Goal: Transaction & Acquisition: Purchase product/service

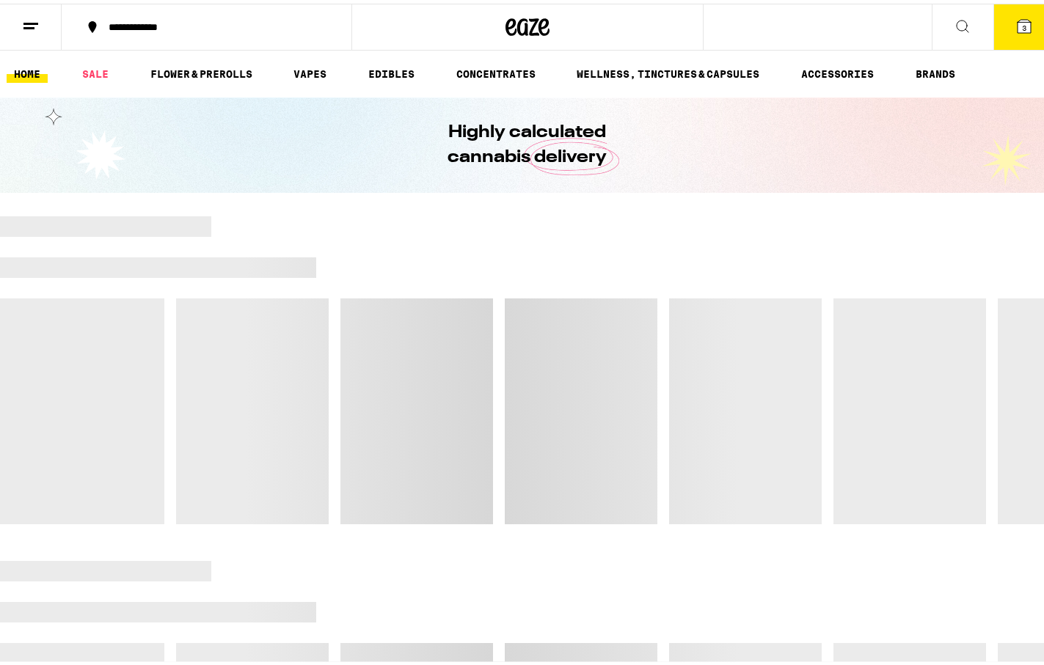
click at [857, 103] on div "Highly calculated cannabis delivery" at bounding box center [527, 141] width 1055 height 95
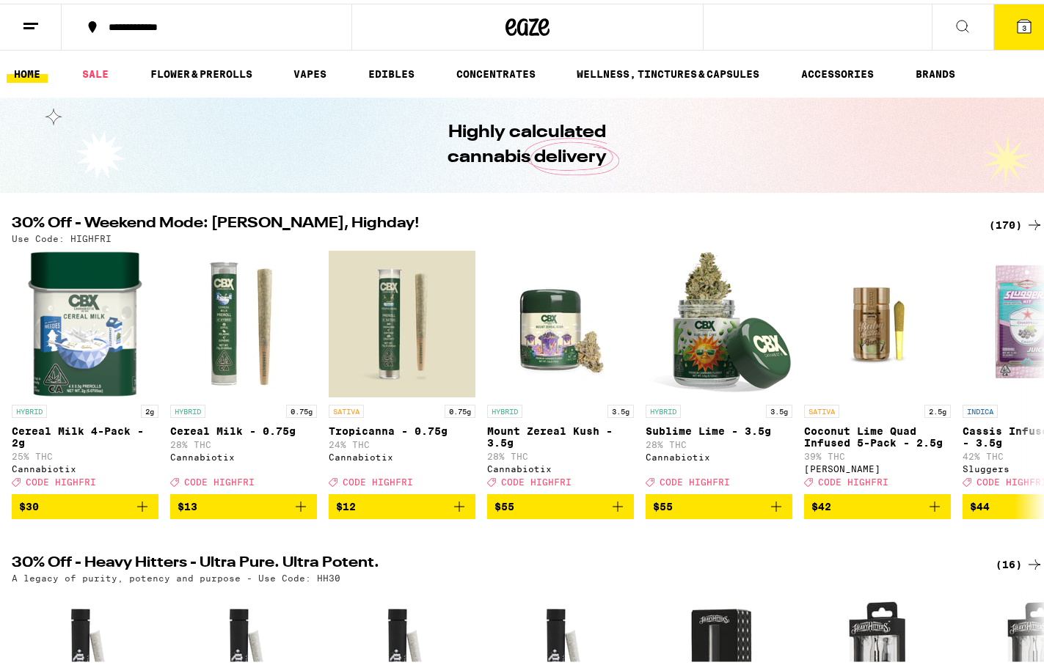
click at [989, 220] on div "(170)" at bounding box center [1016, 222] width 54 height 18
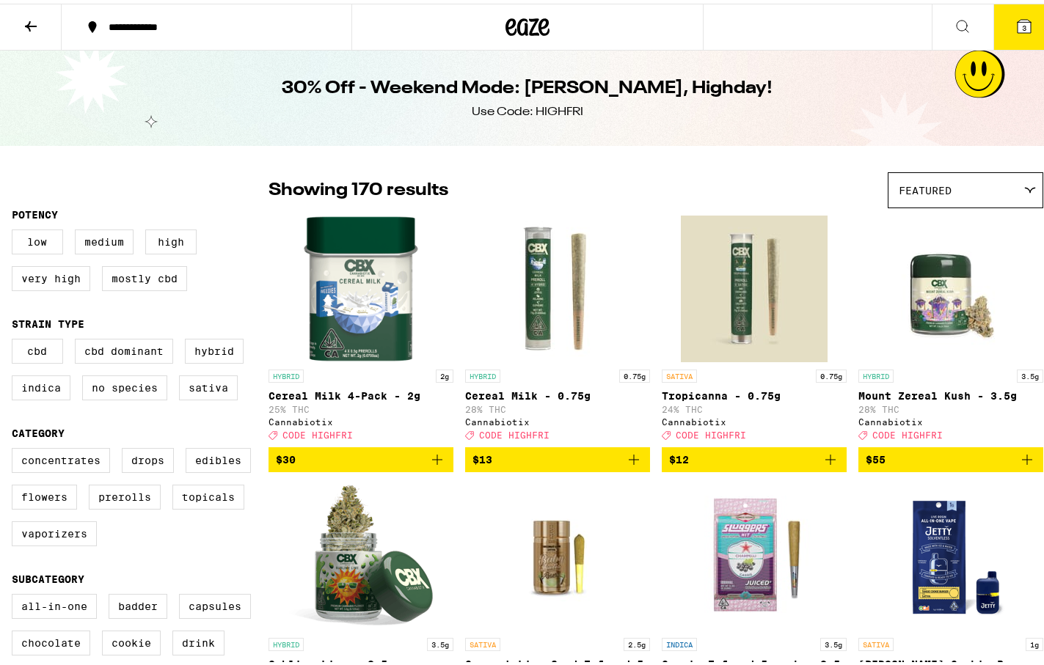
click at [909, 194] on div "Featured" at bounding box center [965, 186] width 154 height 34
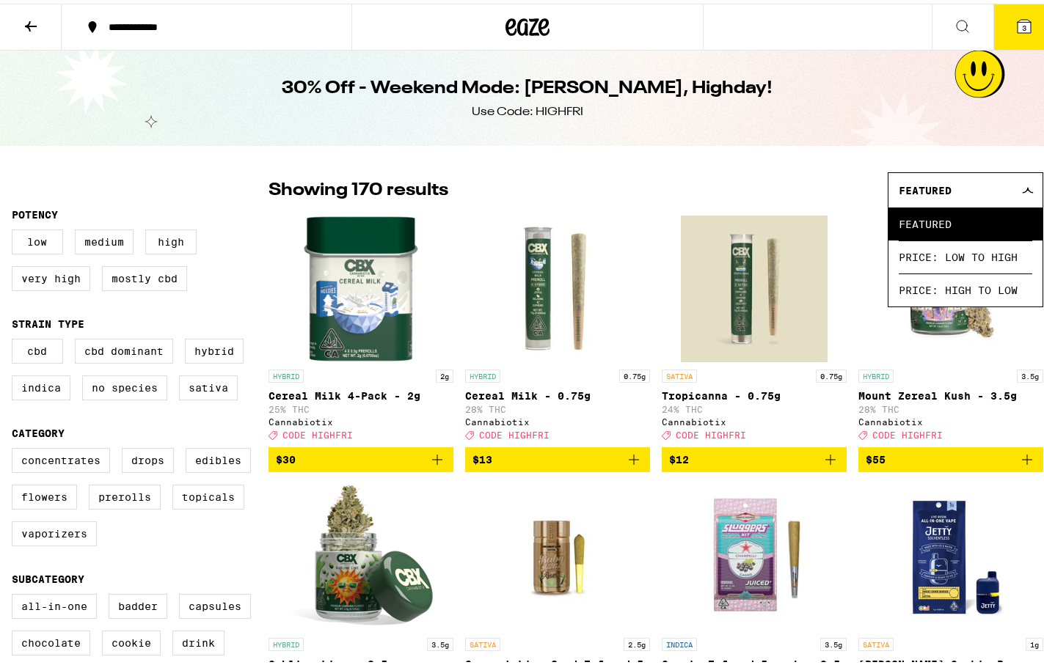
click at [909, 194] on div "Featured" at bounding box center [965, 186] width 154 height 34
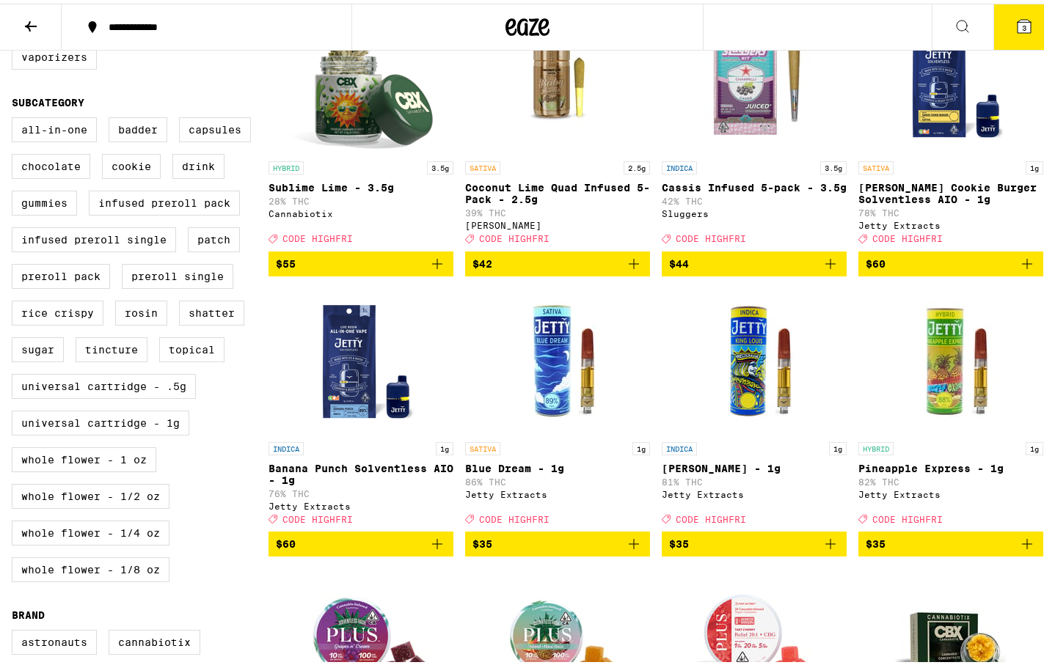
scroll to position [489, 0]
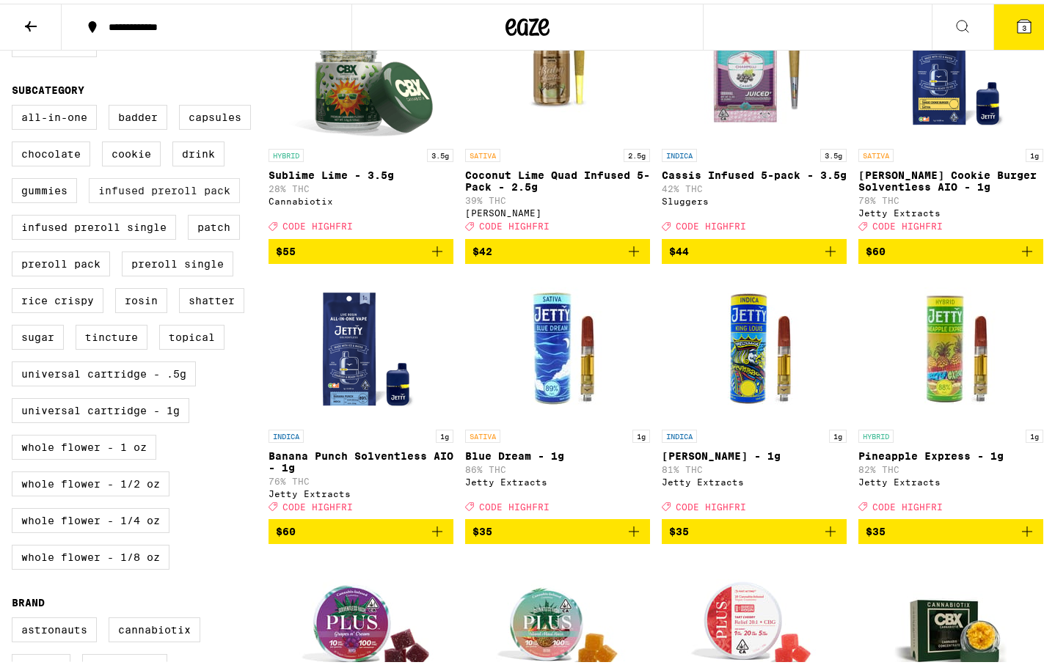
click at [185, 199] on label "Infused Preroll Pack" at bounding box center [164, 187] width 151 height 25
click at [15, 104] on input "Infused Preroll Pack" at bounding box center [15, 103] width 1 height 1
checkbox input "true"
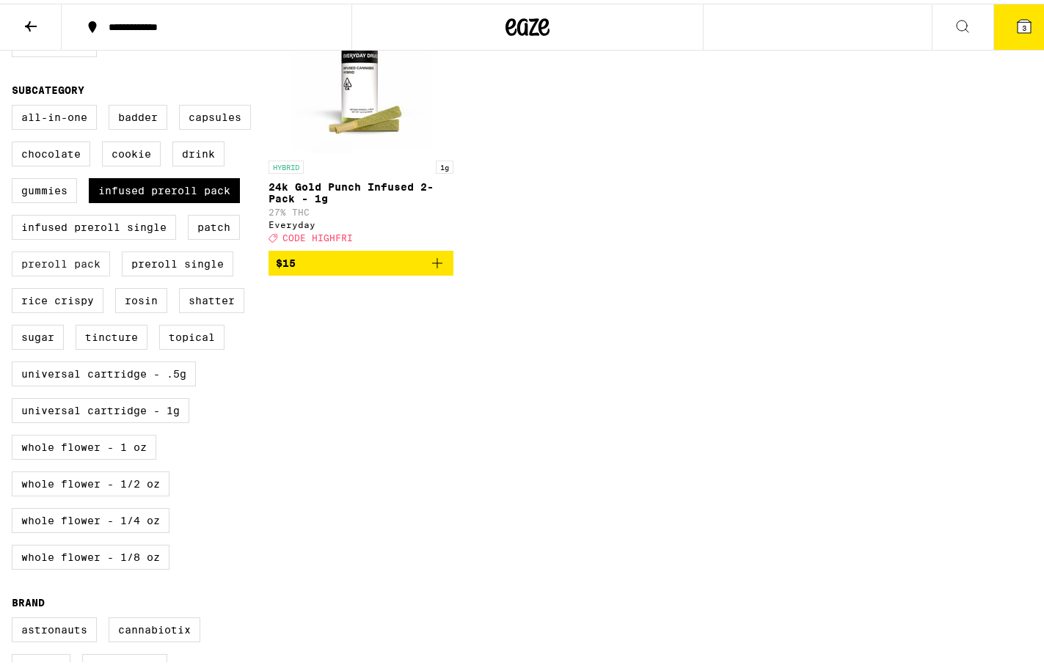
click at [71, 273] on label "Preroll Pack" at bounding box center [61, 260] width 98 height 25
click at [15, 104] on input "Preroll Pack" at bounding box center [15, 103] width 1 height 1
checkbox input "true"
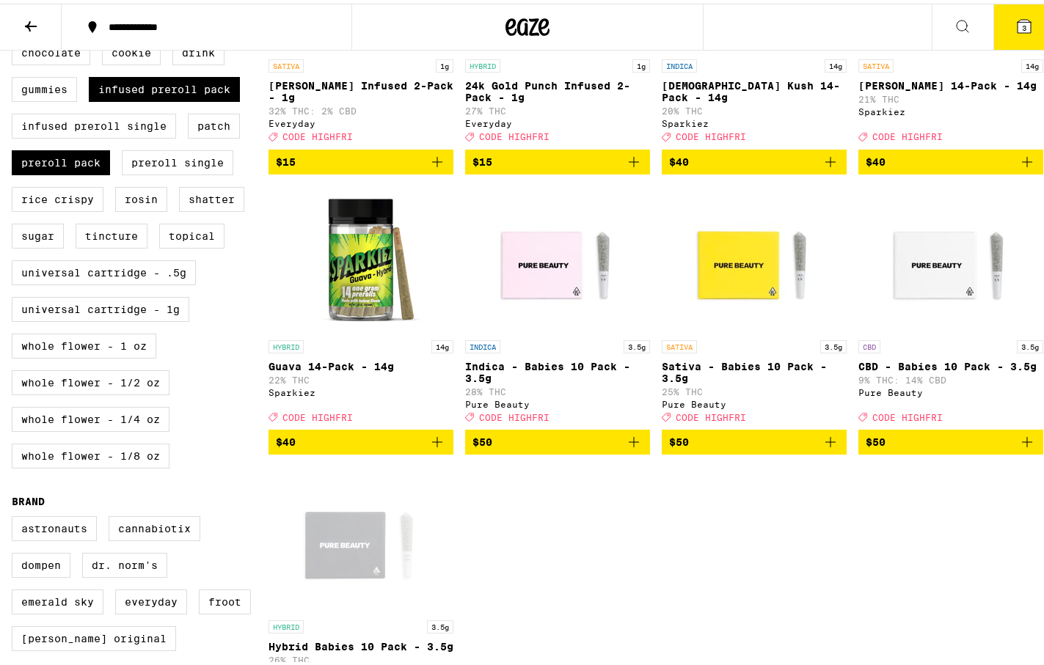
scroll to position [587, 0]
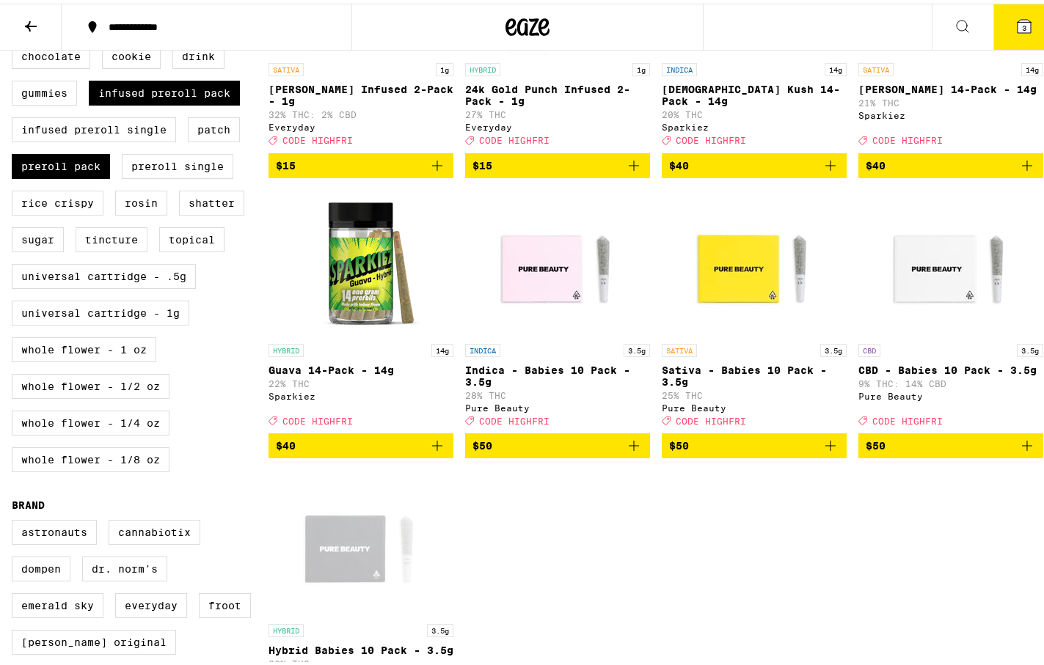
click at [428, 451] on icon "Add to bag" at bounding box center [437, 442] width 18 height 18
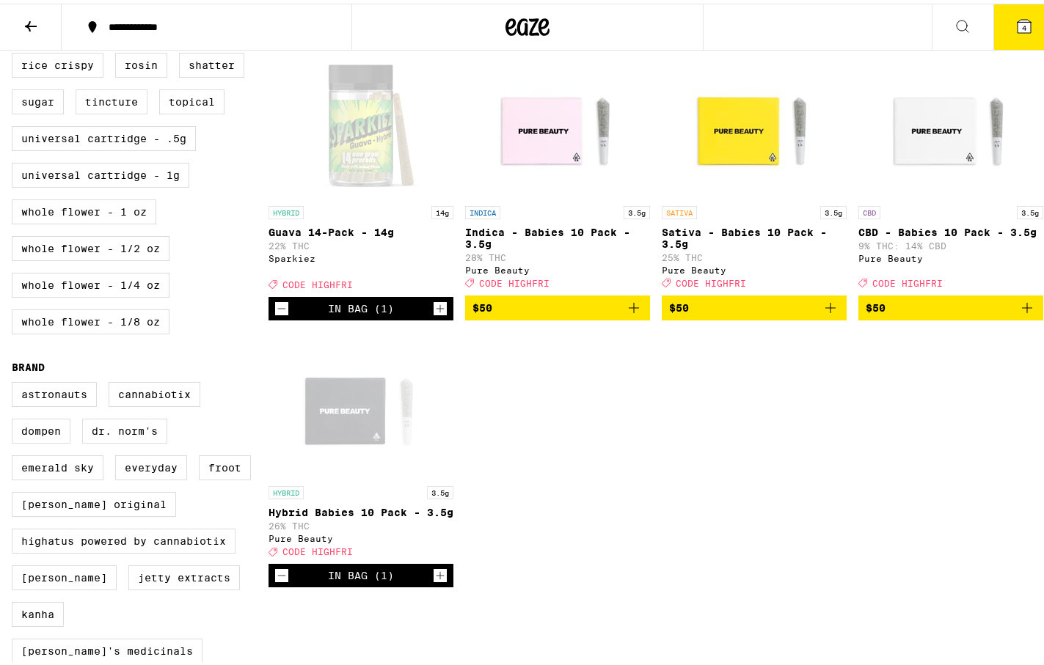
scroll to position [733, 0]
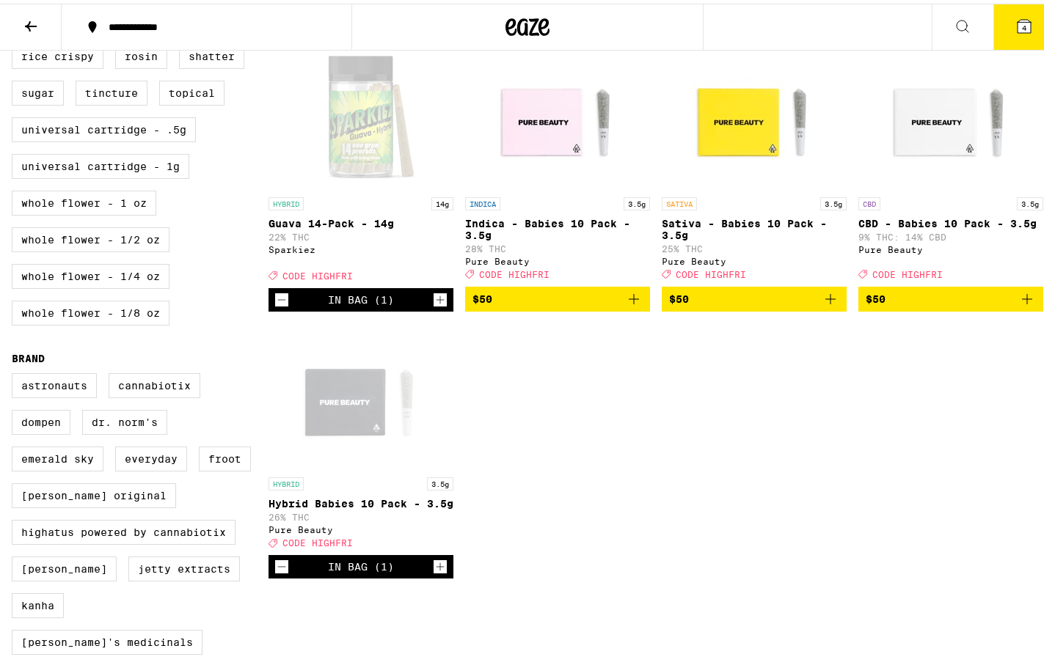
click at [279, 572] on icon "Decrement" at bounding box center [281, 563] width 13 height 18
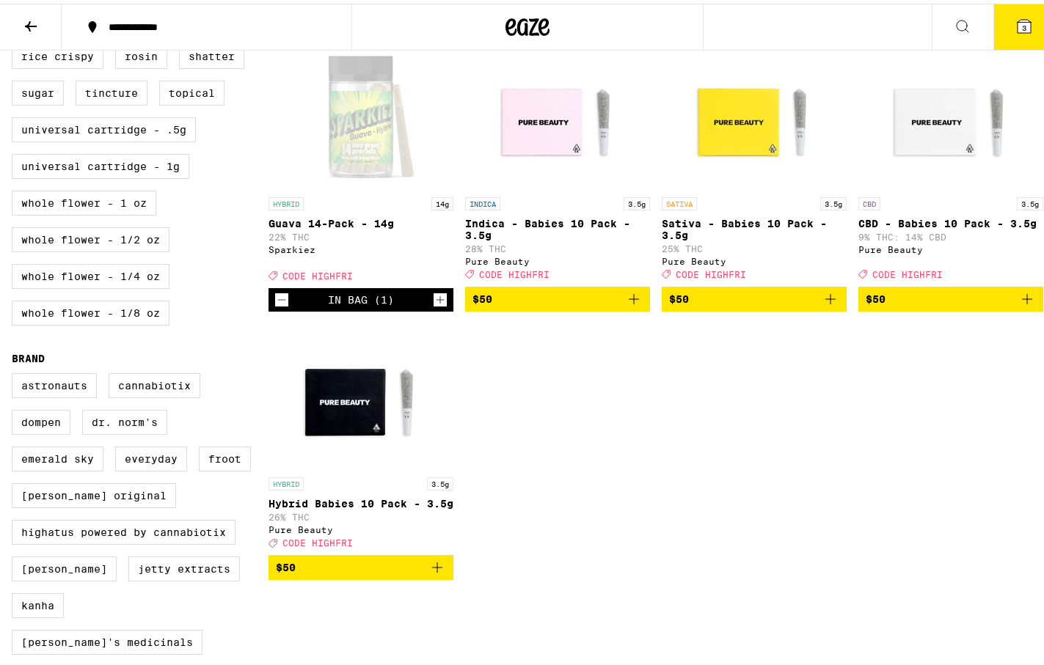
click at [821, 304] on icon "Add to bag" at bounding box center [830, 296] width 18 height 18
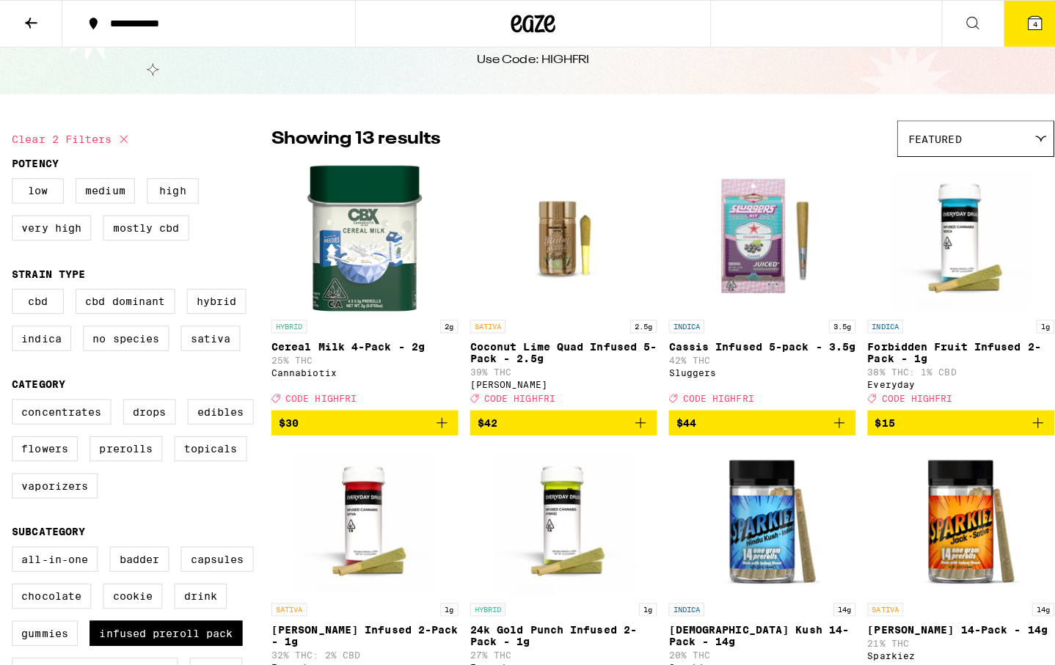
scroll to position [0, 0]
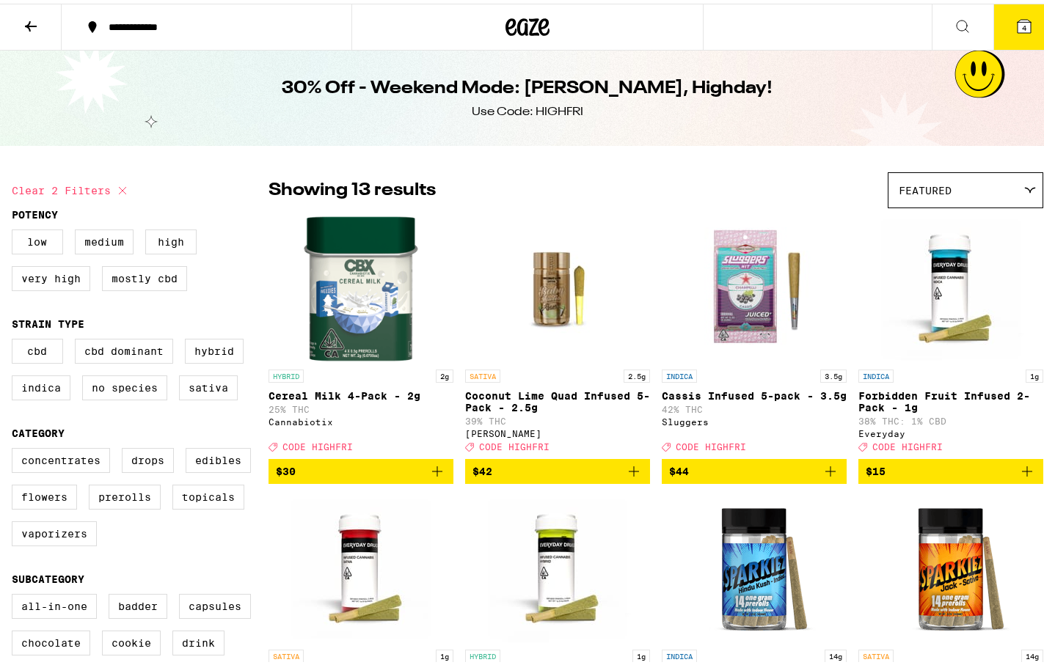
click at [1022, 26] on span "4" at bounding box center [1024, 24] width 4 height 9
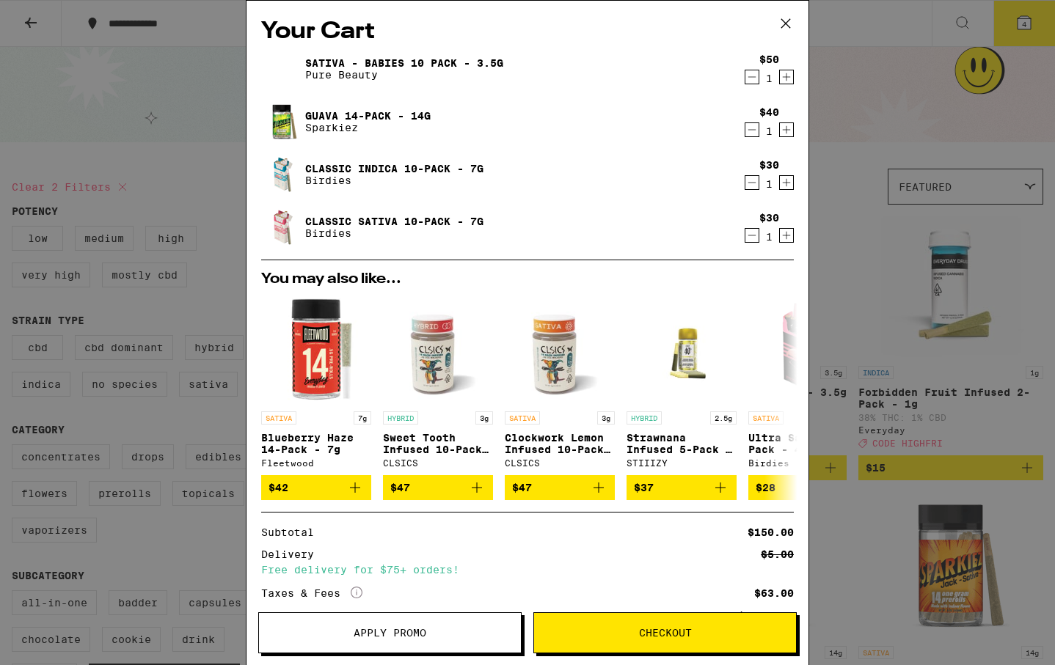
click at [366, 626] on button "Apply Promo" at bounding box center [389, 632] width 263 height 41
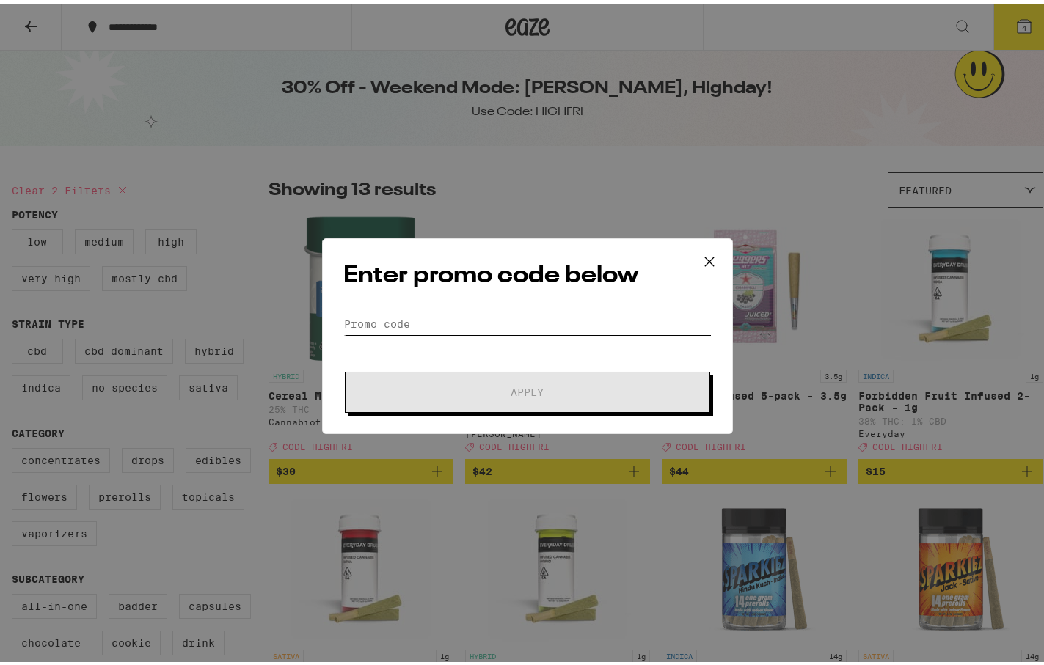
click at [466, 321] on input "Promo Code" at bounding box center [527, 321] width 368 height 22
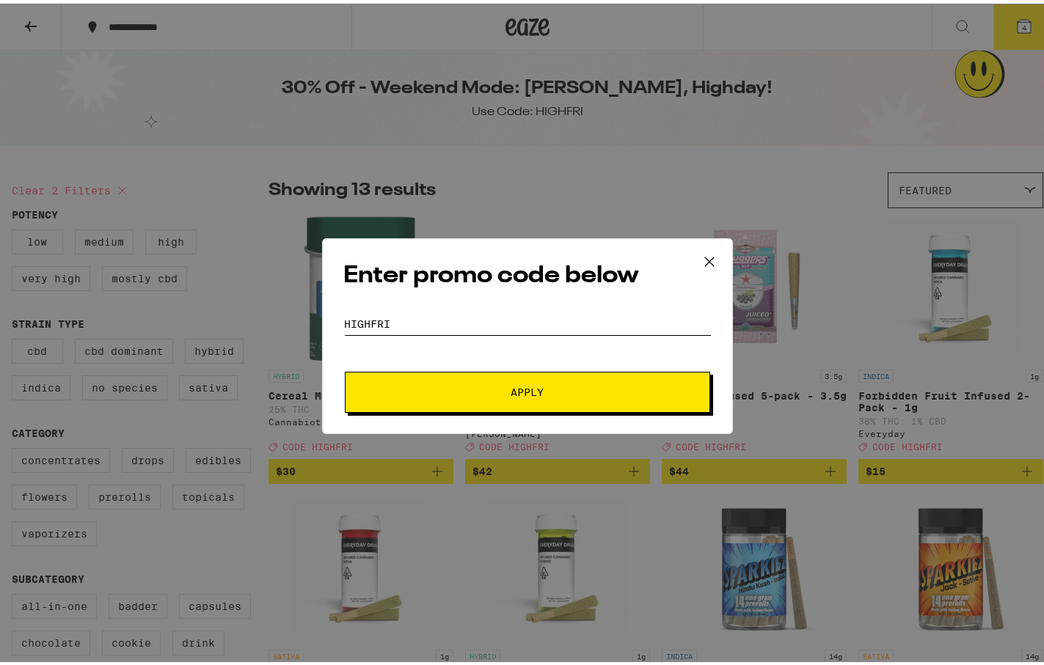
type input "highfri"
click at [345, 368] on button "Apply" at bounding box center [527, 388] width 365 height 41
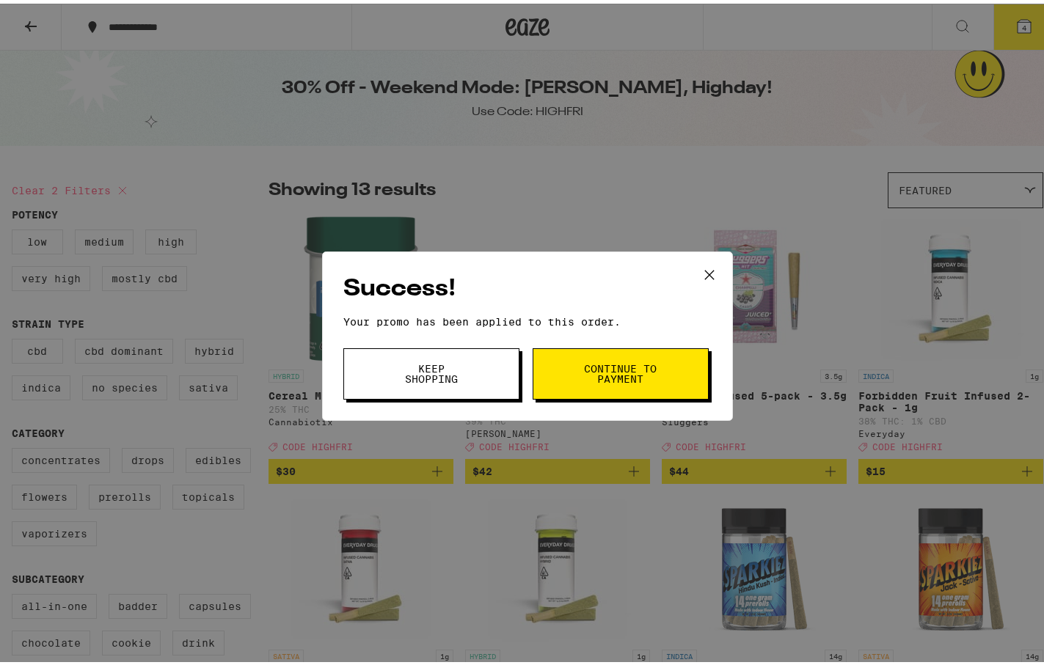
click at [703, 268] on icon at bounding box center [709, 271] width 22 height 22
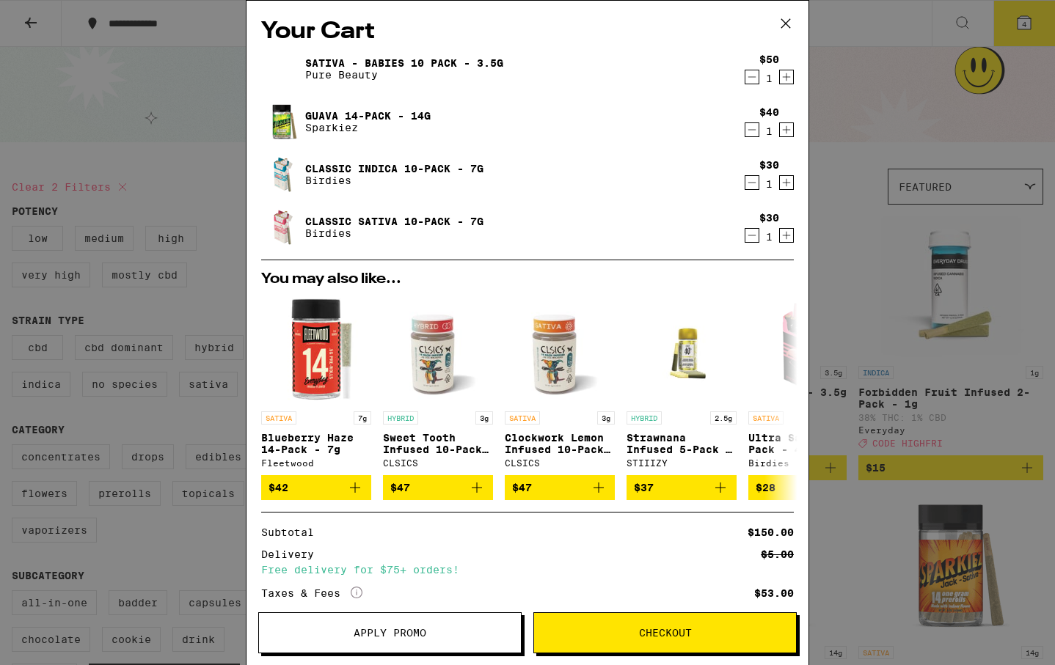
click at [783, 23] on icon at bounding box center [786, 23] width 22 height 22
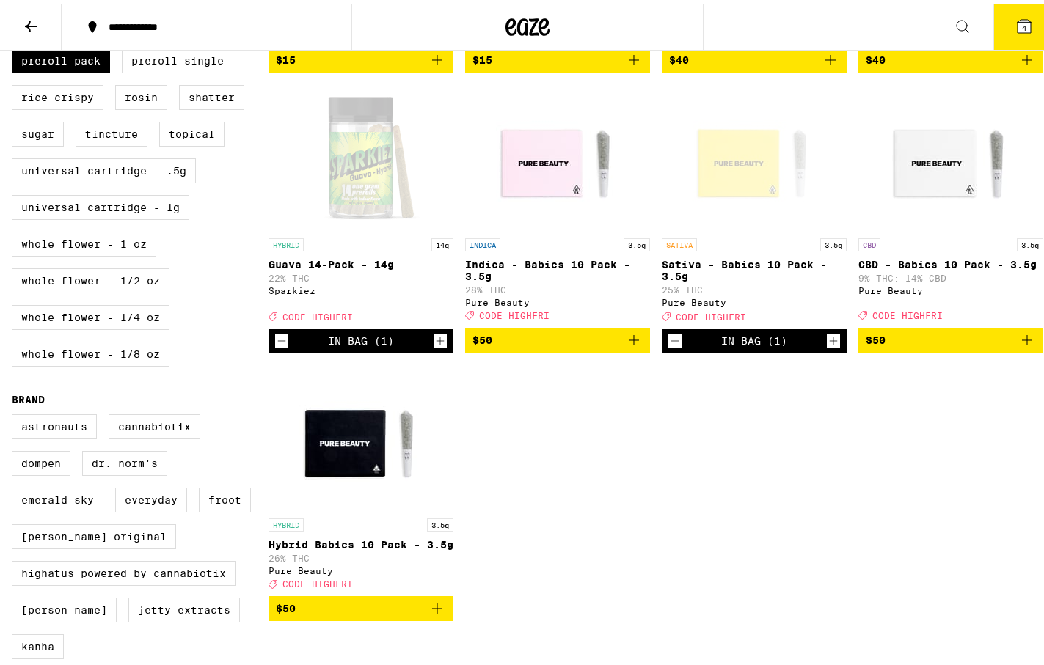
scroll to position [684, 0]
